Goal: Task Accomplishment & Management: Manage account settings

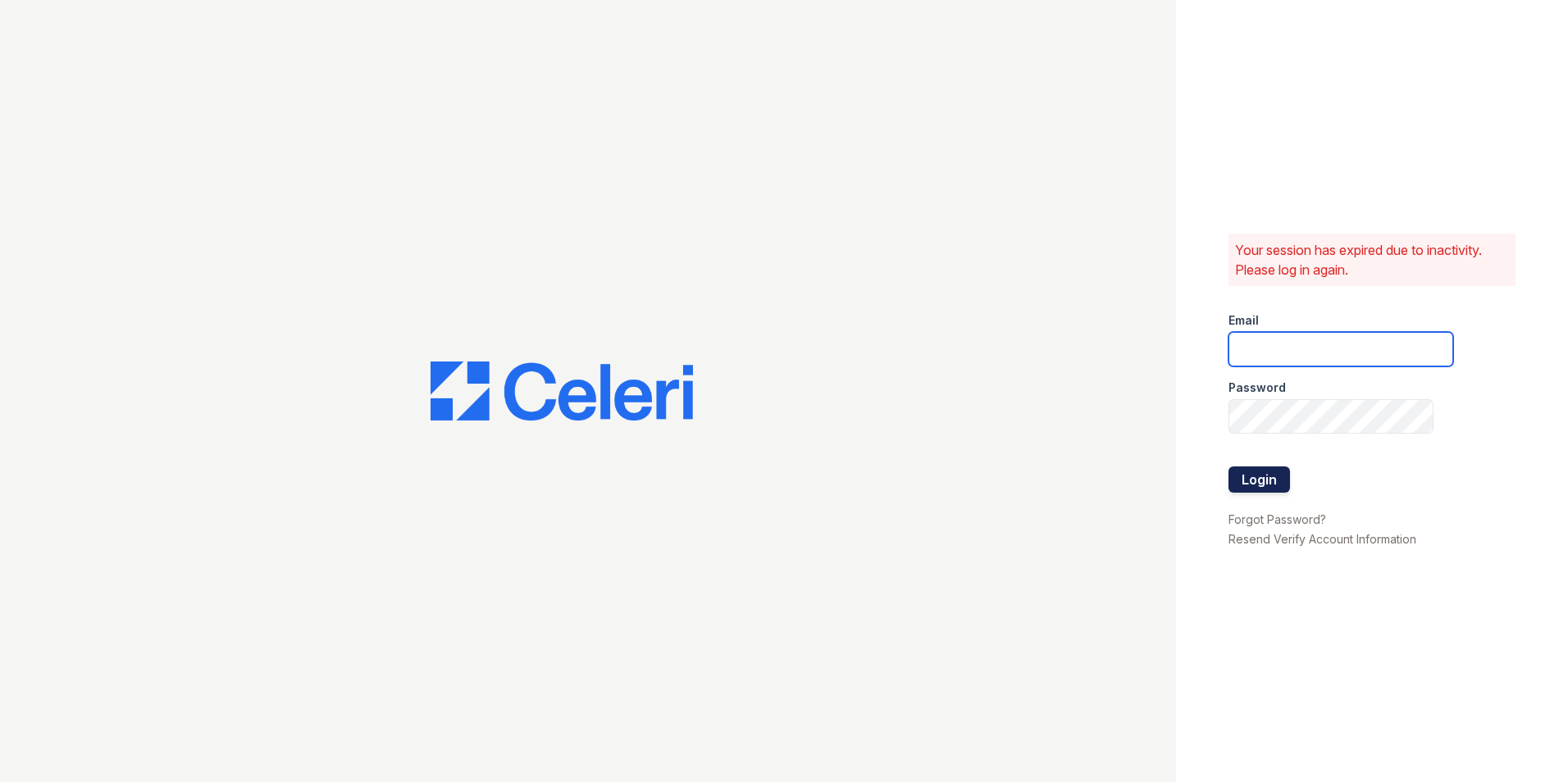
type input "[EMAIL_ADDRESS][DOMAIN_NAME]"
click at [1273, 479] on button "Login" at bounding box center [1259, 480] width 62 height 27
